Goal: Task Accomplishment & Management: Use online tool/utility

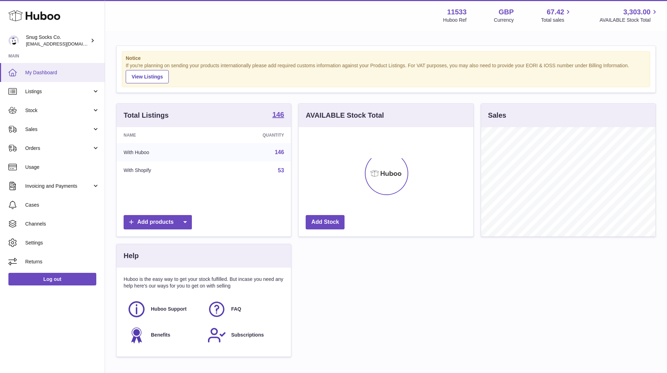
scroll to position [109, 175]
click at [43, 130] on span "Sales" at bounding box center [58, 129] width 67 height 7
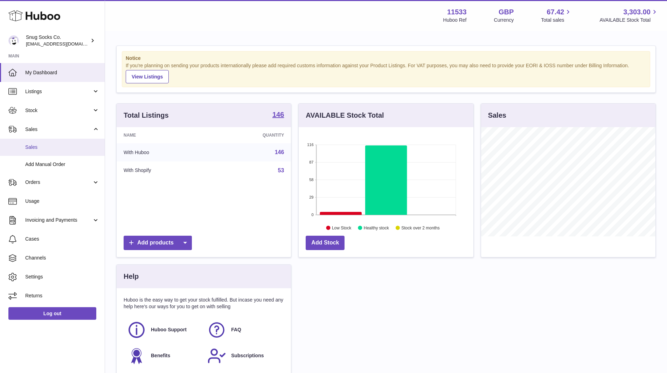
click at [43, 147] on span "Sales" at bounding box center [62, 147] width 74 height 7
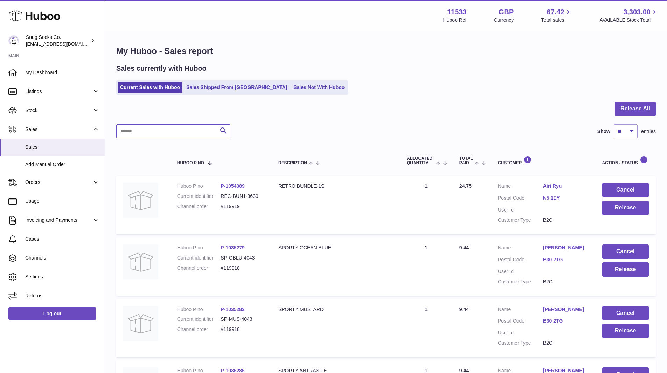
click at [189, 130] on input "text" at bounding box center [173, 131] width 114 height 14
paste input "*******"
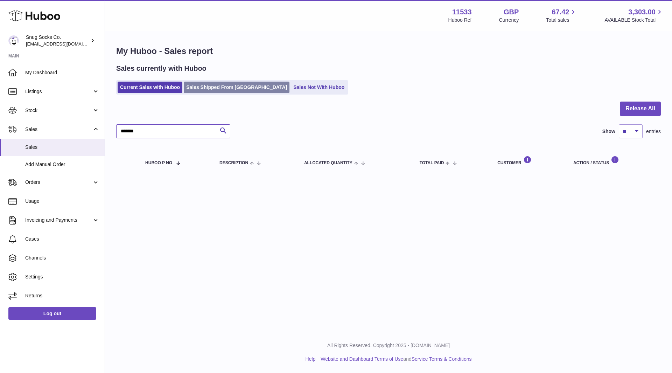
type input "*******"
click at [215, 85] on link "Sales Shipped From [GEOGRAPHIC_DATA]" at bounding box center [237, 88] width 106 height 12
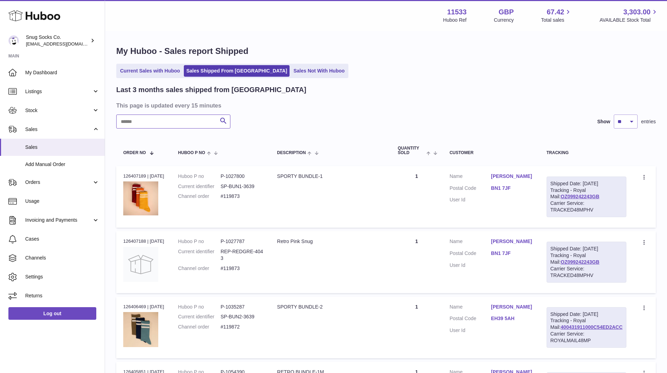
click at [183, 122] on input "text" at bounding box center [173, 121] width 114 height 14
paste input "*******"
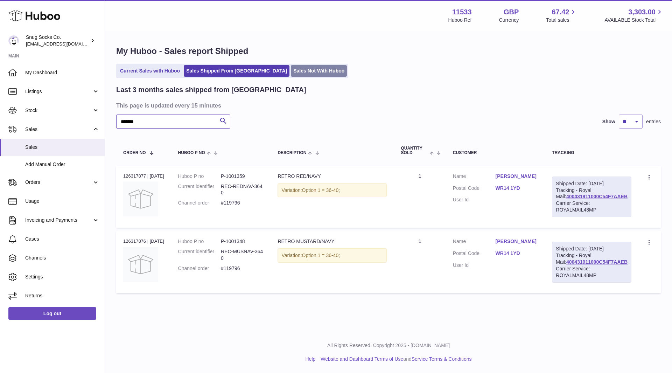
type input "*******"
click at [291, 68] on link "Sales Not With Huboo" at bounding box center [319, 71] width 56 height 12
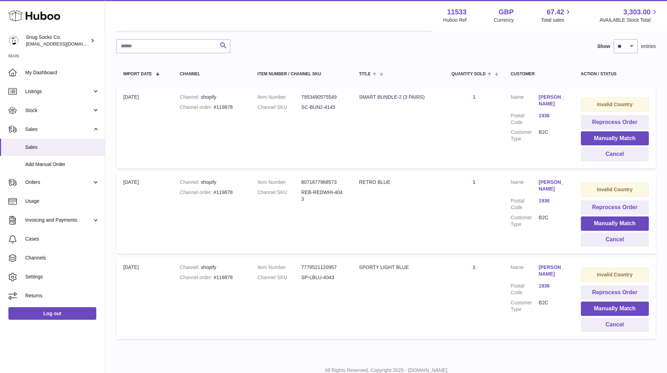
scroll to position [90, 0]
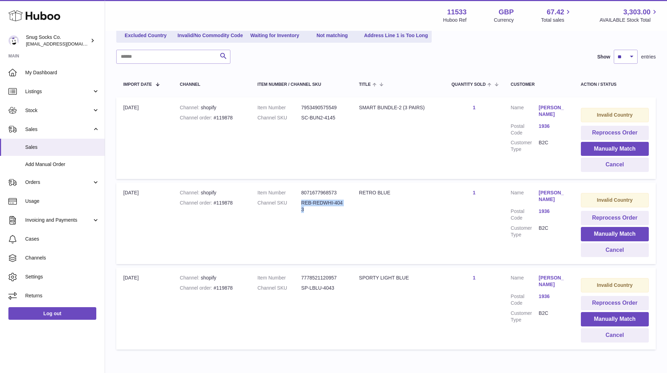
drag, startPoint x: 310, startPoint y: 210, endPoint x: 294, endPoint y: 203, distance: 16.6
click at [294, 203] on dl "Item Number 8071677968573 Channel SKU REB-REDWHI-4043" at bounding box center [301, 202] width 88 height 27
copy dl "REB-REDWHI-4043"
click at [626, 233] on button "Manually Match" at bounding box center [615, 234] width 68 height 14
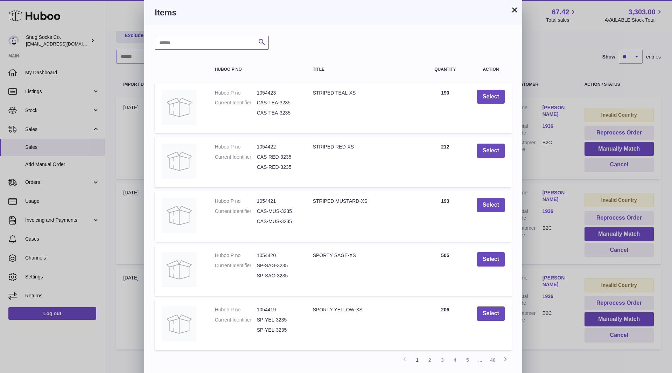
click at [205, 45] on input "text" at bounding box center [212, 43] width 114 height 14
paste input "**********"
type input "**********"
click at [263, 43] on icon "submit" at bounding box center [262, 42] width 8 height 9
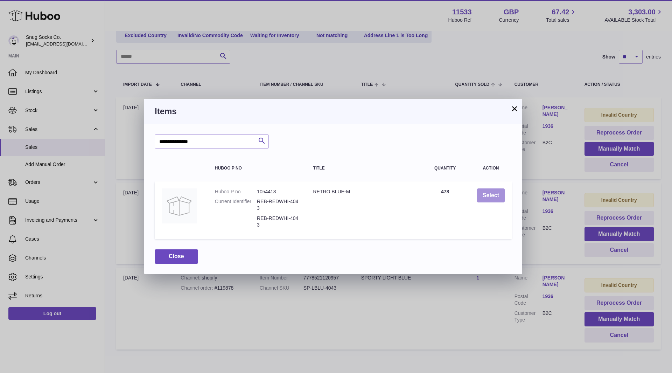
click at [487, 195] on button "Select" at bounding box center [491, 195] width 28 height 14
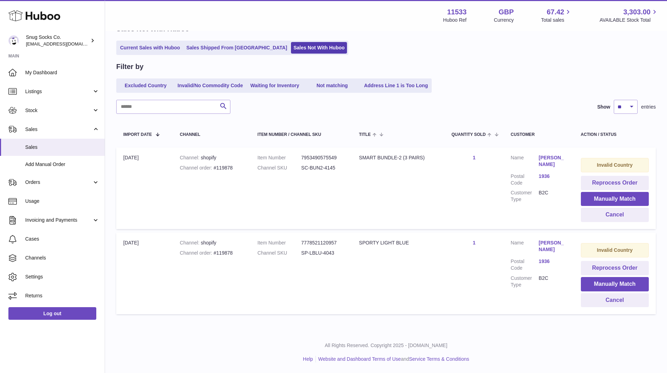
scroll to position [40, 0]
drag, startPoint x: 336, startPoint y: 253, endPoint x: 300, endPoint y: 257, distance: 35.5
click at [300, 257] on dl "Item Number 7778521120957 Channel SKU SP-LBLU-4043" at bounding box center [301, 249] width 88 height 20
copy dl "SP-LBLU-4043"
click at [622, 284] on button "Manually Match" at bounding box center [615, 284] width 68 height 14
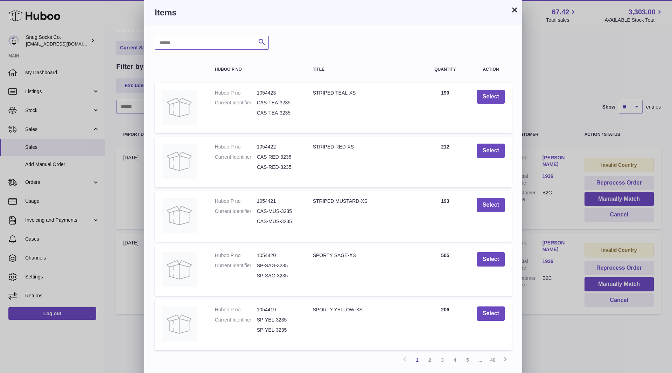
click at [206, 46] on input "text" at bounding box center [212, 43] width 114 height 14
paste input "**********"
type input "**********"
click at [513, 13] on button "×" at bounding box center [514, 10] width 8 height 8
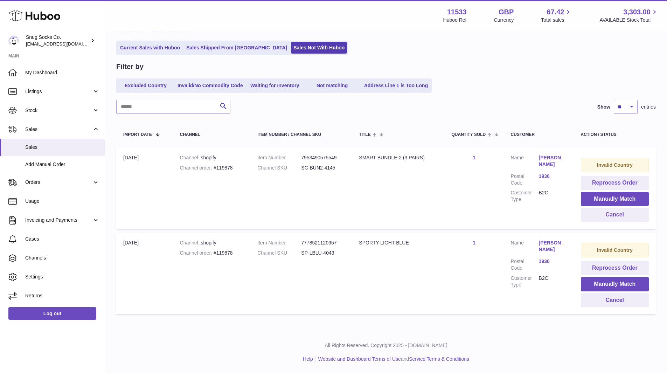
click at [545, 259] on link "1936" at bounding box center [553, 261] width 28 height 7
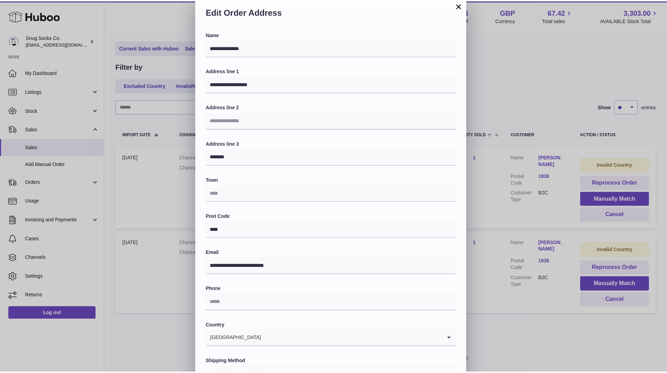
scroll to position [0, 0]
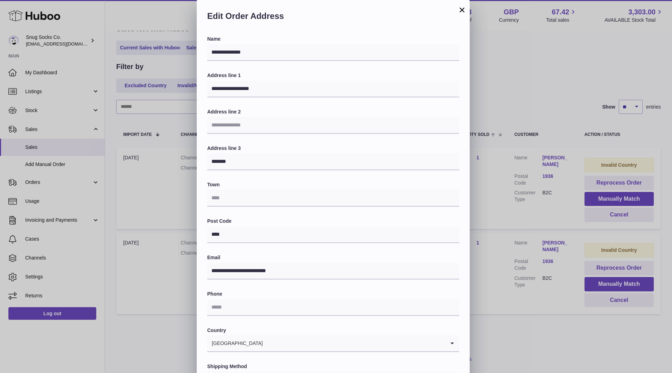
click at [462, 10] on button "×" at bounding box center [462, 10] width 8 height 8
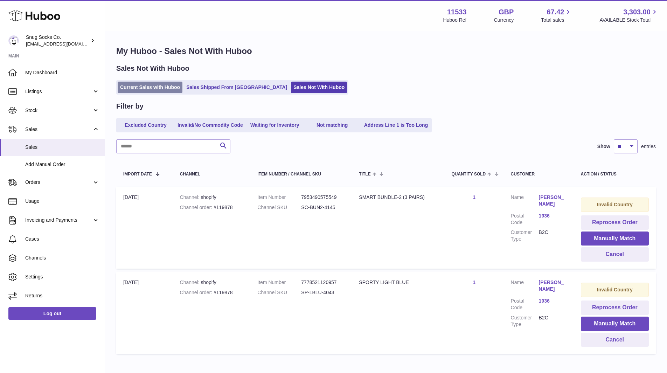
click at [173, 85] on link "Current Sales with Huboo" at bounding box center [150, 88] width 65 height 12
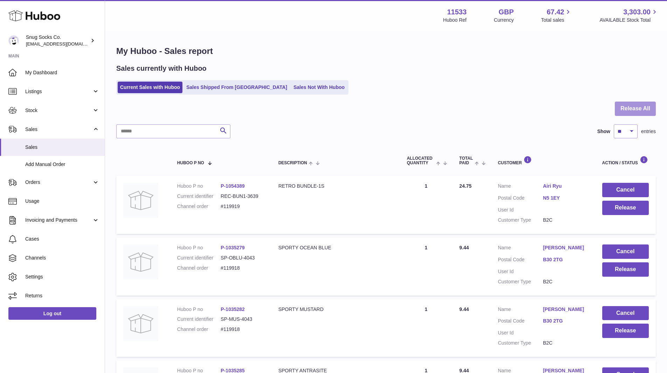
click at [623, 111] on button "Release All" at bounding box center [635, 109] width 41 height 14
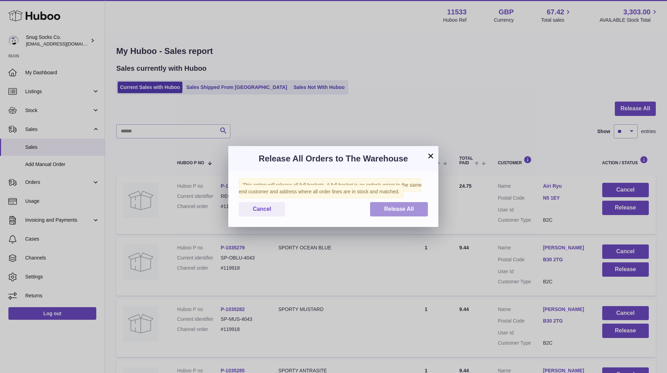
click at [412, 210] on span "Release All" at bounding box center [399, 209] width 30 height 6
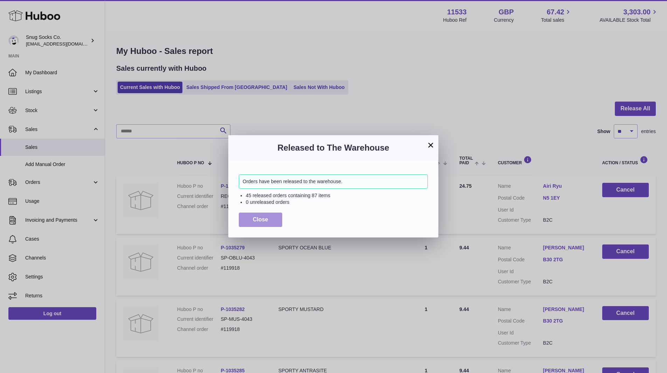
click at [267, 221] on span "Close" at bounding box center [260, 219] width 15 height 6
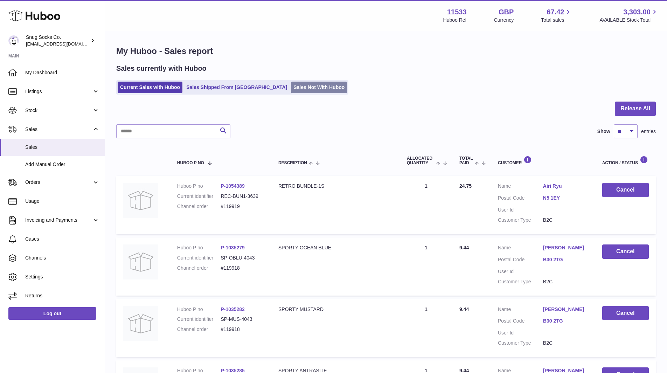
click at [291, 84] on link "Sales Not With Huboo" at bounding box center [319, 88] width 56 height 12
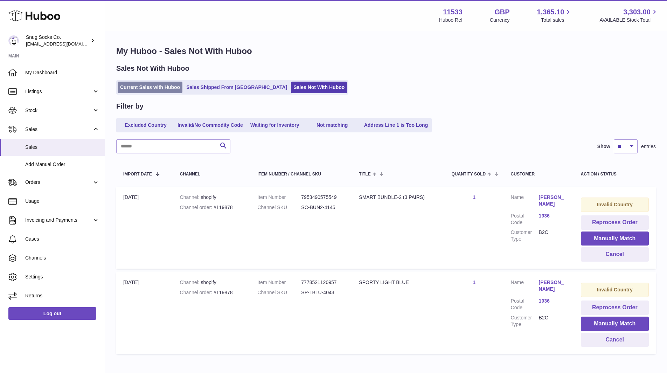
click at [135, 85] on link "Current Sales with Huboo" at bounding box center [150, 88] width 65 height 12
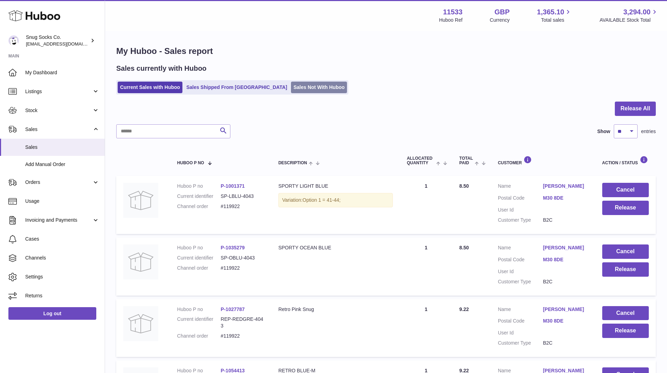
click at [305, 88] on link "Sales Not With Huboo" at bounding box center [319, 88] width 56 height 12
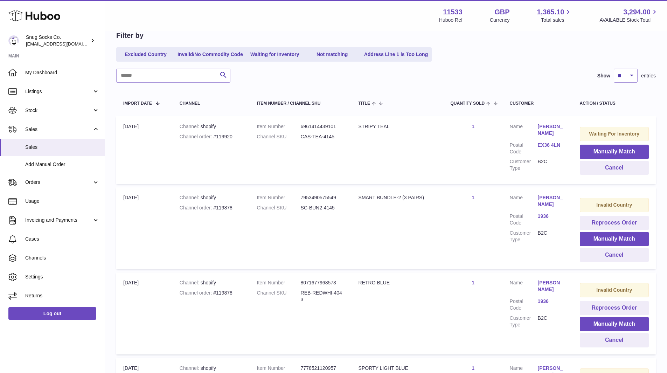
scroll to position [70, 0]
drag, startPoint x: 336, startPoint y: 141, endPoint x: 299, endPoint y: 140, distance: 36.8
click at [299, 140] on dl "Item Number 6961414439101 Channel SKU CAS-TEA-4145" at bounding box center [301, 134] width 88 height 20
copy dl "CAS-TEA-4145"
click at [595, 150] on button "Manually Match" at bounding box center [614, 152] width 69 height 14
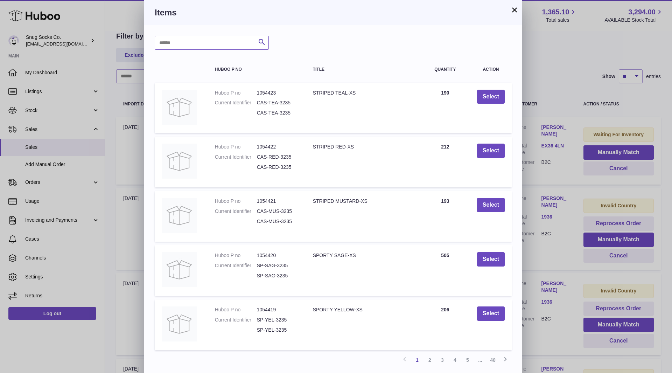
click at [222, 41] on input "text" at bounding box center [212, 43] width 114 height 14
paste input "**********"
type input "**********"
click at [261, 44] on icon "submit" at bounding box center [262, 42] width 8 height 9
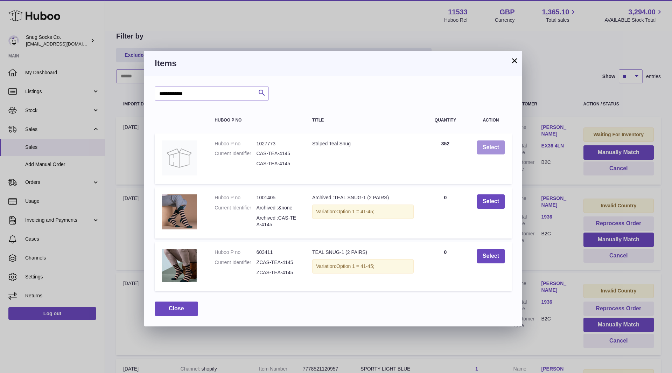
click at [495, 147] on button "Select" at bounding box center [491, 147] width 28 height 14
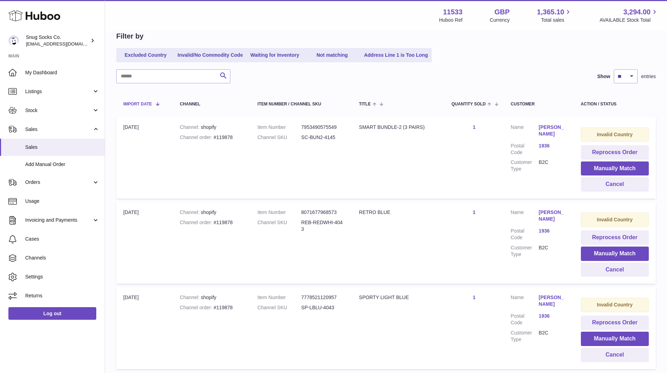
scroll to position [0, 0]
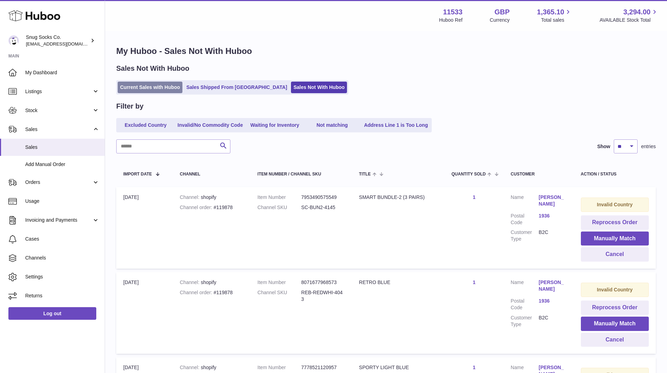
click at [144, 91] on link "Current Sales with Huboo" at bounding box center [150, 88] width 65 height 12
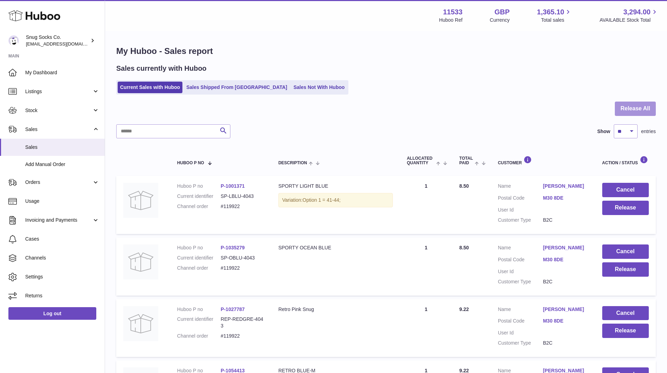
click at [631, 105] on button "Release All" at bounding box center [635, 109] width 41 height 14
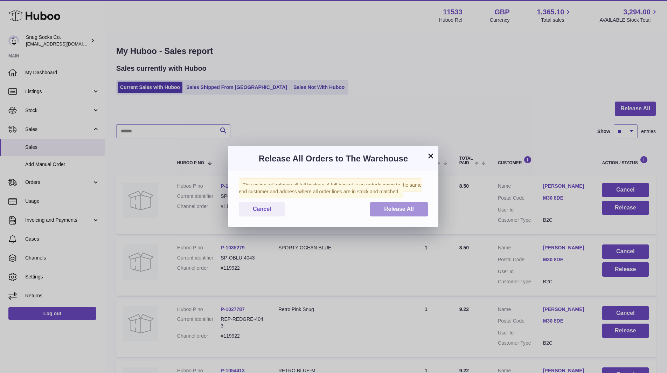
click at [391, 205] on button "Release All" at bounding box center [399, 209] width 58 height 14
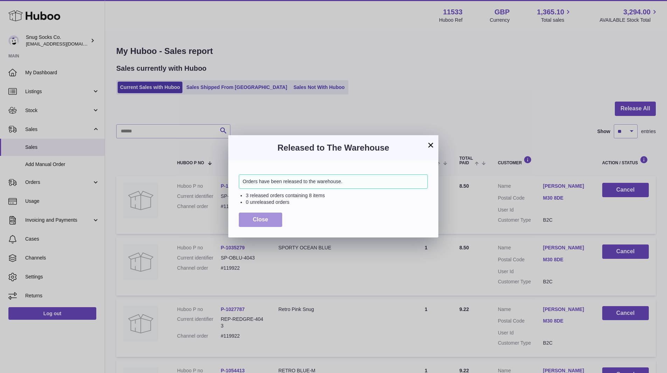
click at [254, 216] on button "Close" at bounding box center [260, 220] width 43 height 14
